Goal: Find specific page/section: Find specific page/section

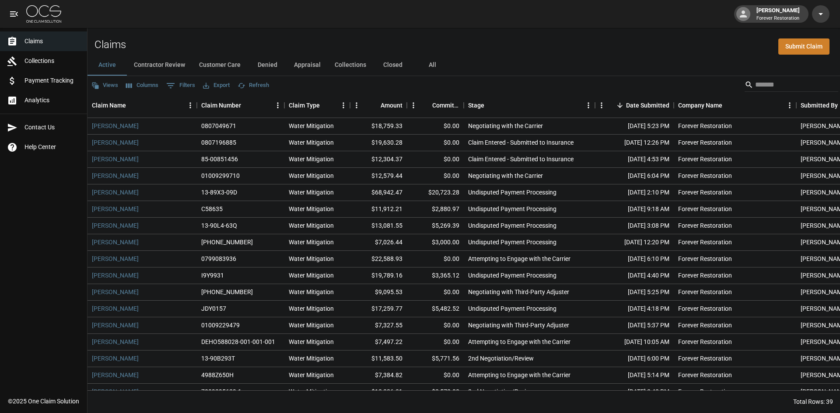
click at [214, 66] on button "Customer Care" at bounding box center [220, 65] width 56 height 21
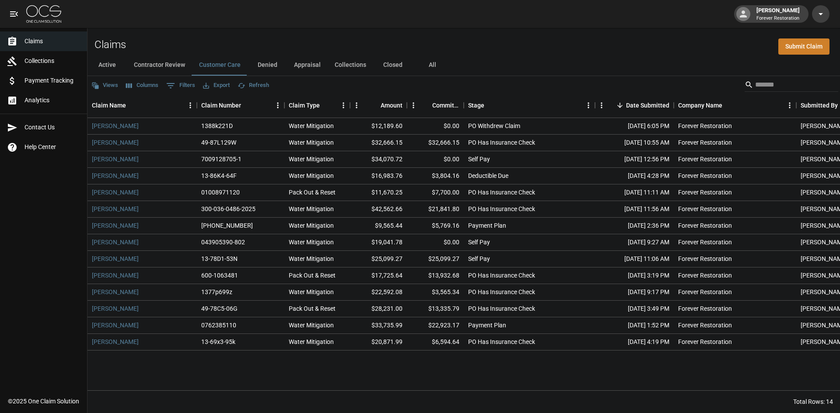
click at [254, 87] on button "Refresh" at bounding box center [253, 86] width 36 height 14
click at [281, 64] on button "Denied" at bounding box center [267, 65] width 39 height 21
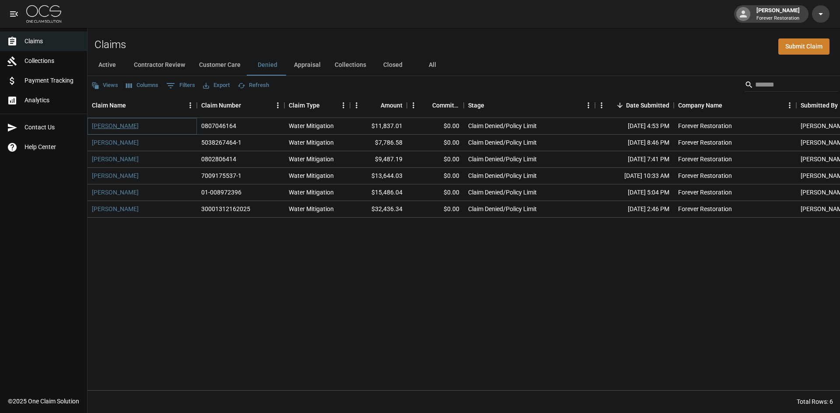
click at [119, 127] on link "Donald Kendall" at bounding box center [115, 126] width 47 height 9
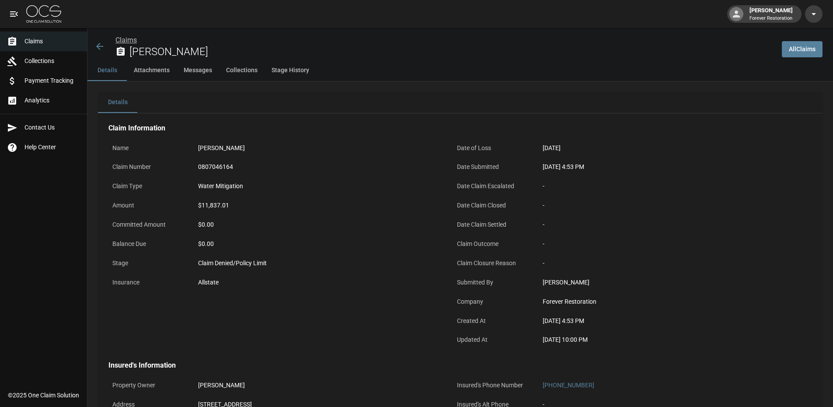
click at [130, 37] on link "Claims" at bounding box center [125, 40] width 21 height 8
